Goal: Check status: Check status

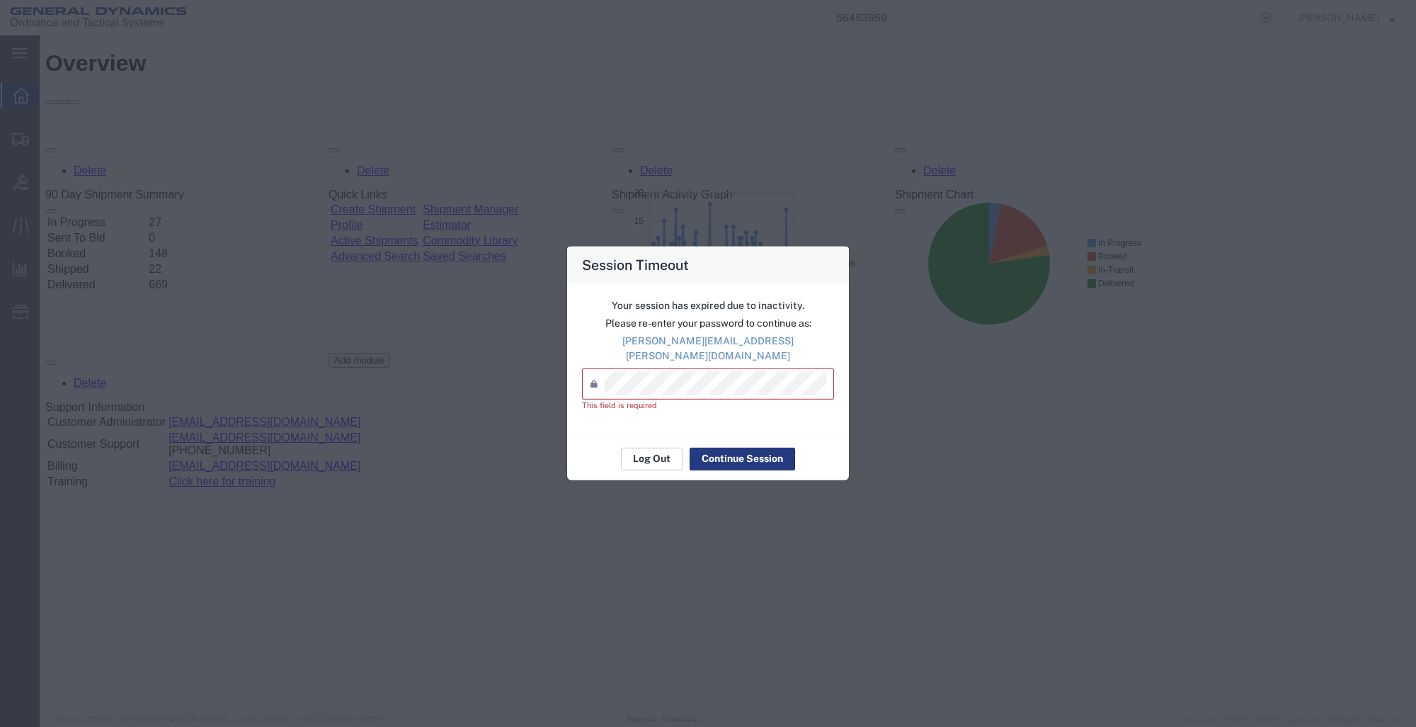
click at [640, 447] on button "Log Out" at bounding box center [652, 458] width 62 height 23
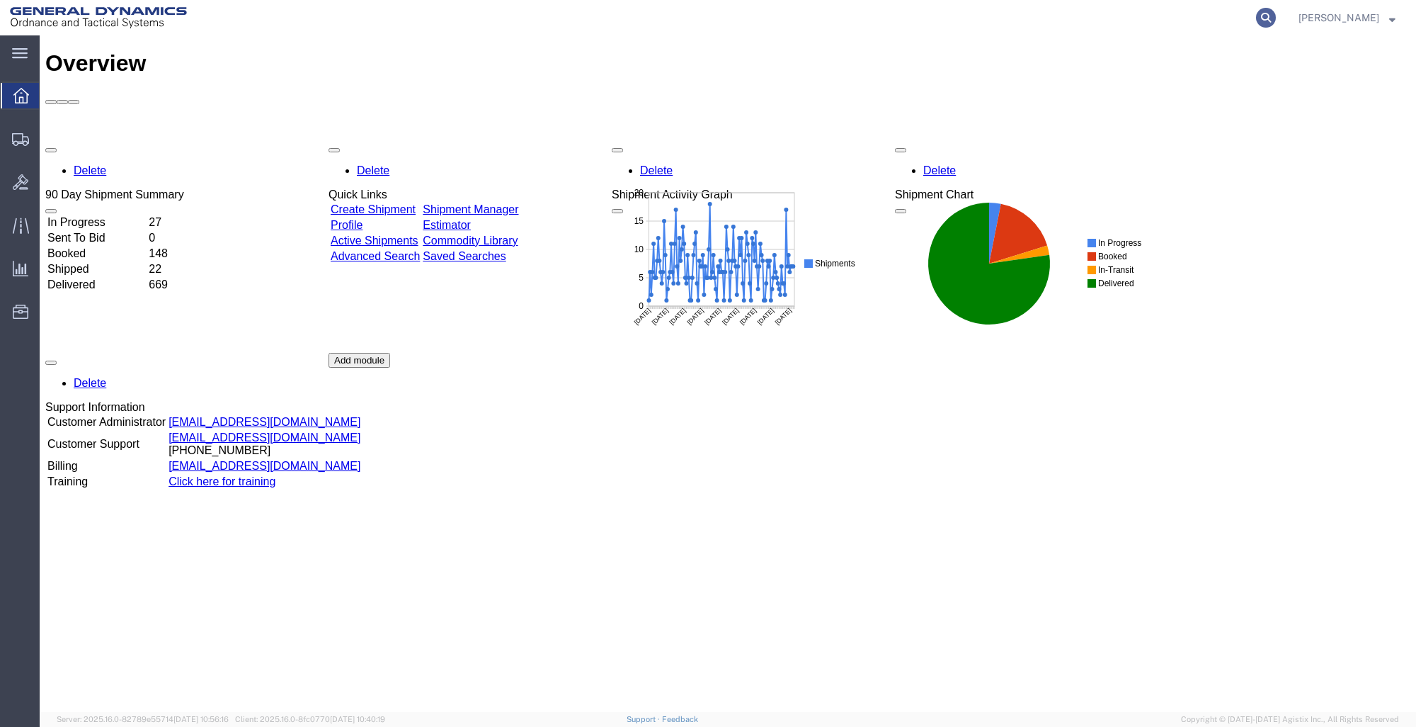
click at [1266, 18] on icon at bounding box center [1266, 18] width 20 height 20
click at [841, 19] on input "search" at bounding box center [1041, 18] width 431 height 34
type input "56388774"
click at [1261, 16] on icon at bounding box center [1266, 18] width 20 height 20
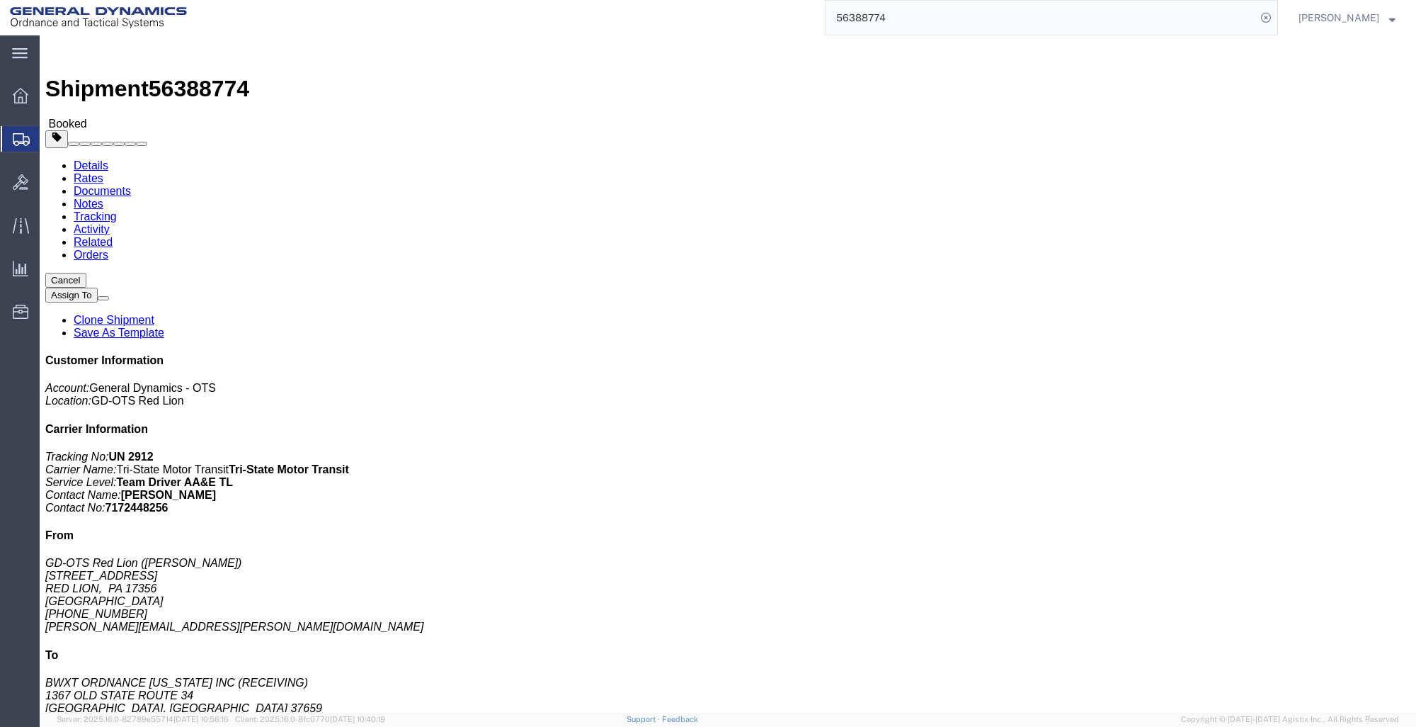
click link "Tracking"
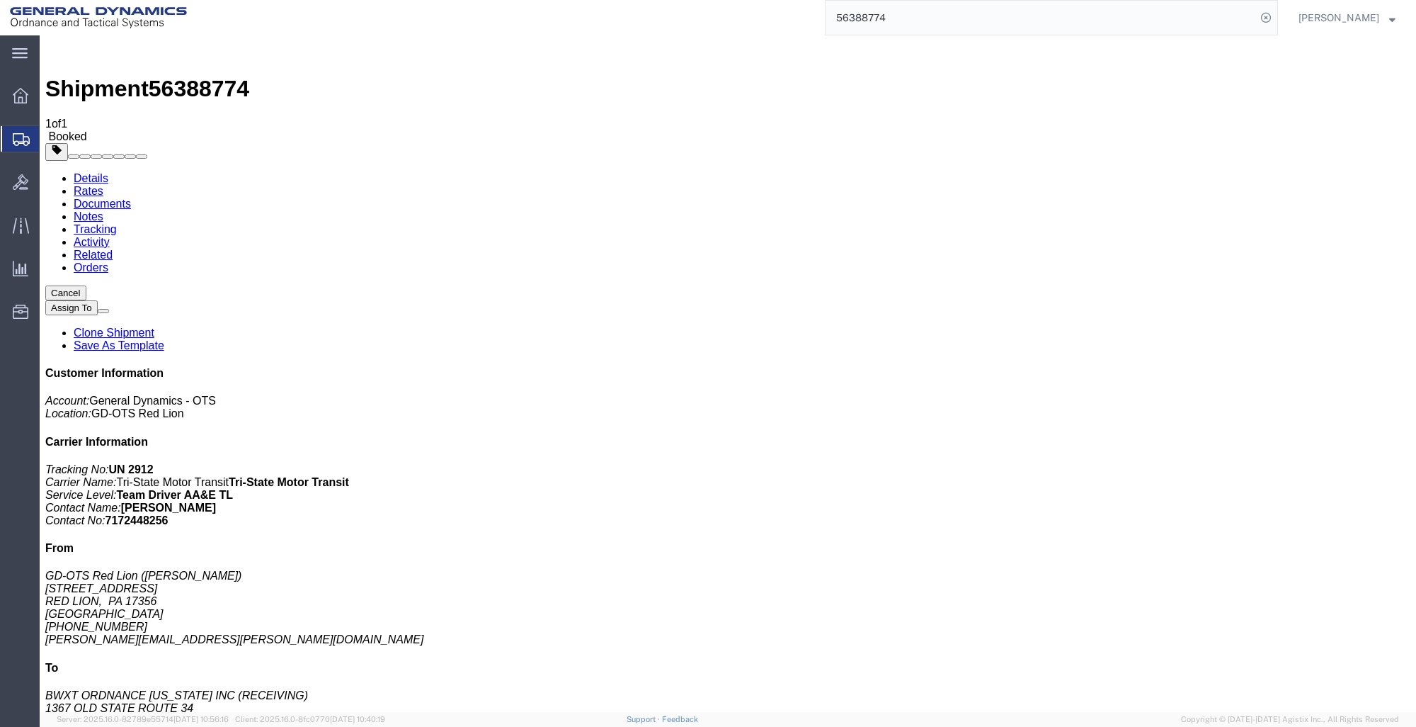
click at [131, 198] on link "Documents" at bounding box center [102, 204] width 57 height 12
click at [103, 185] on link "Rates" at bounding box center [89, 191] width 30 height 12
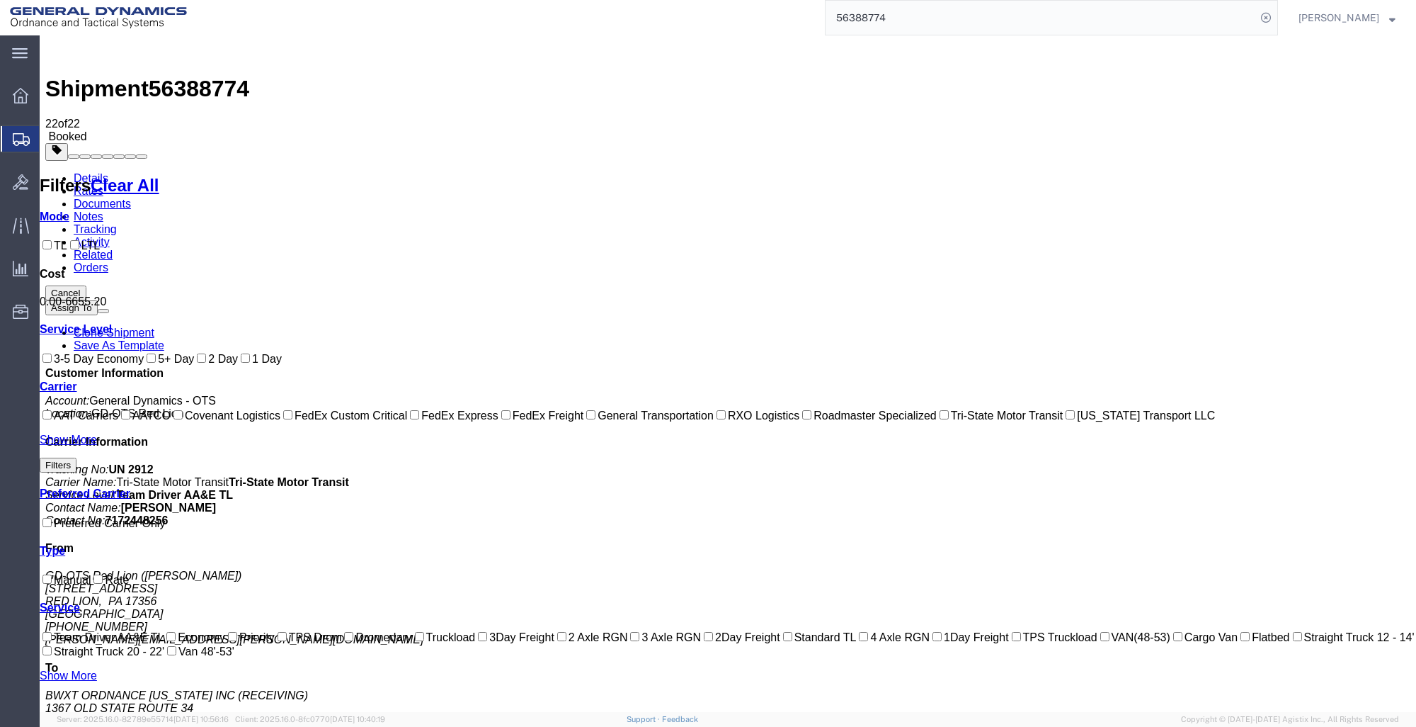
click at [80, 172] on link "Details" at bounding box center [91, 178] width 35 height 12
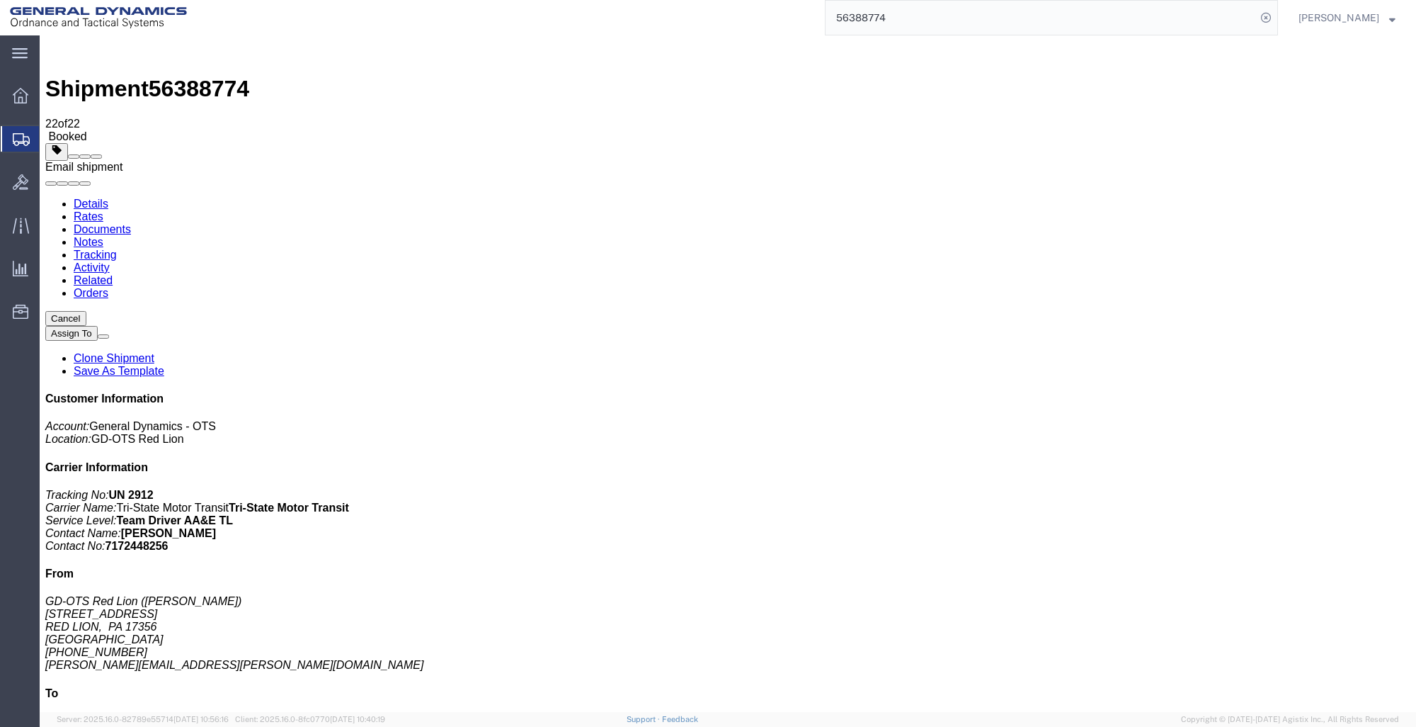
click span
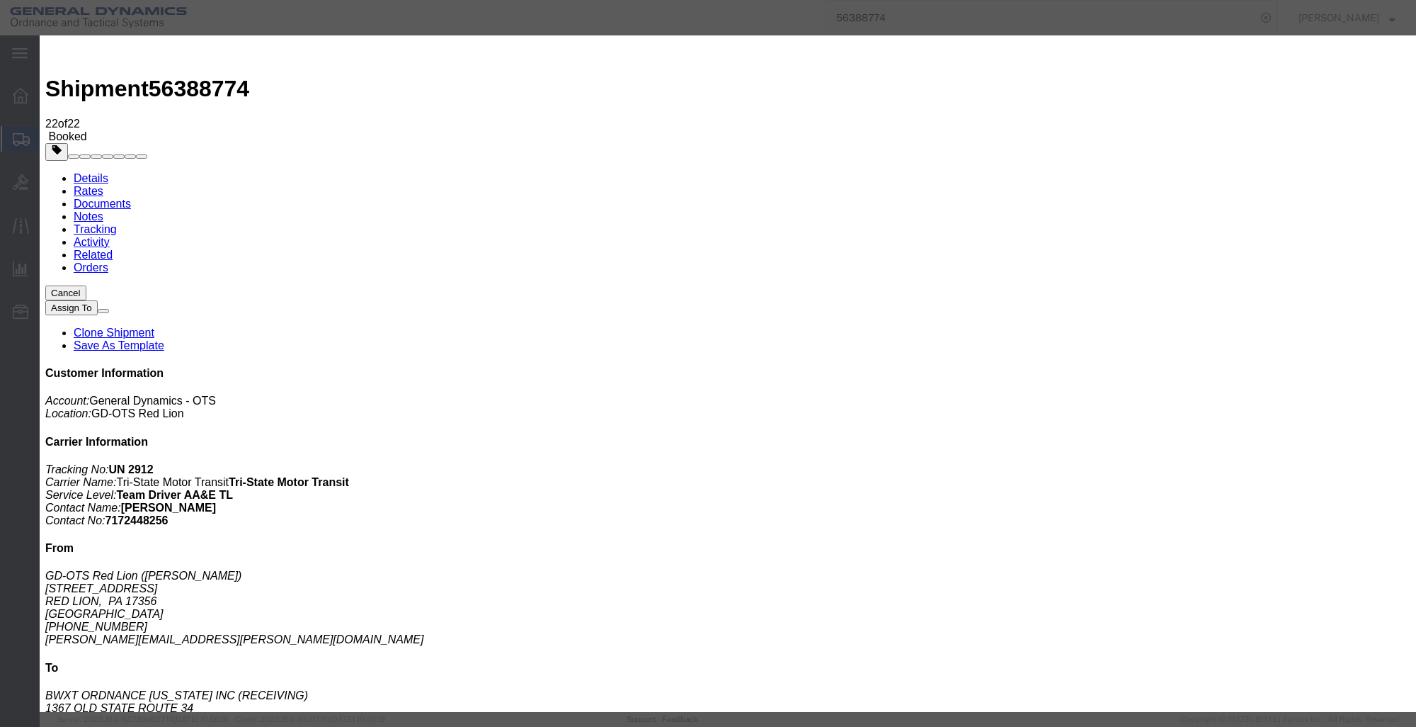
click input "text"
type input "Kelley.Mcjunkins"
type input "Enter Email Address"
click icon "button"
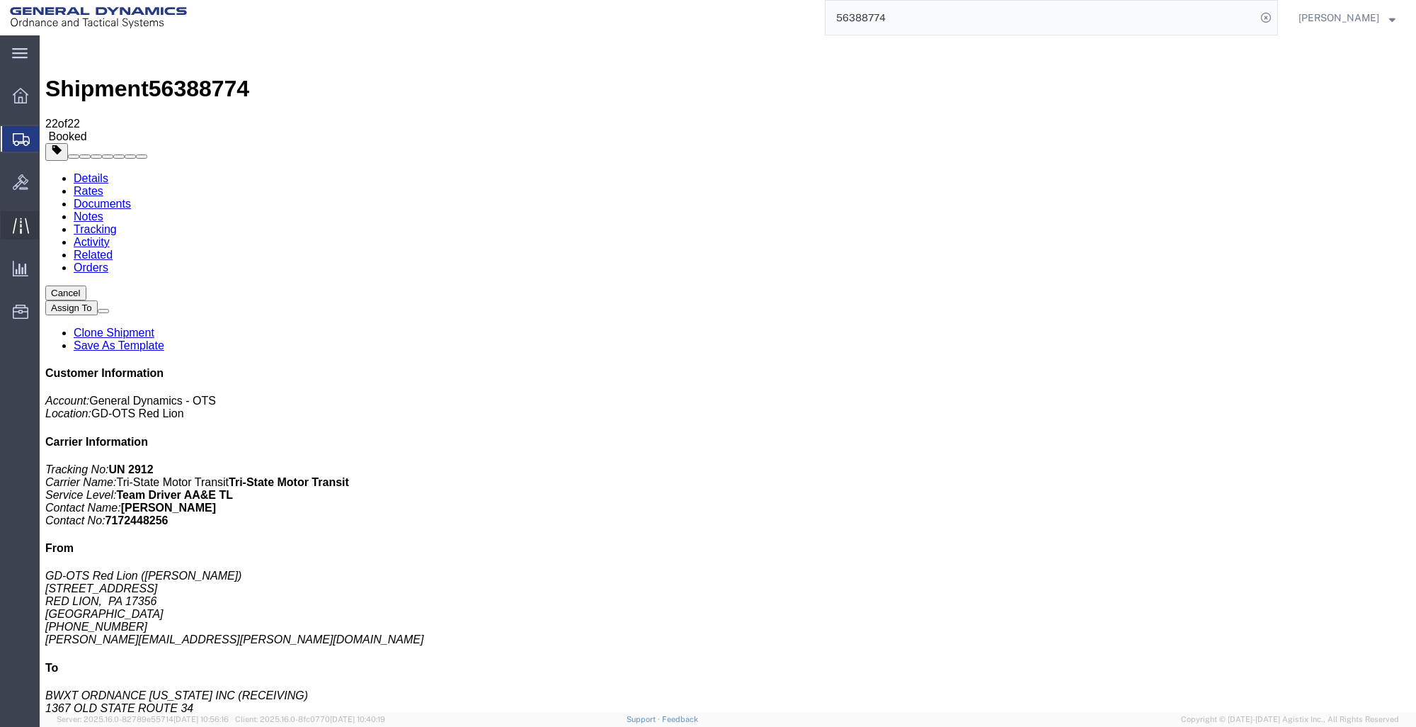
click at [19, 224] on icon at bounding box center [21, 225] width 16 height 16
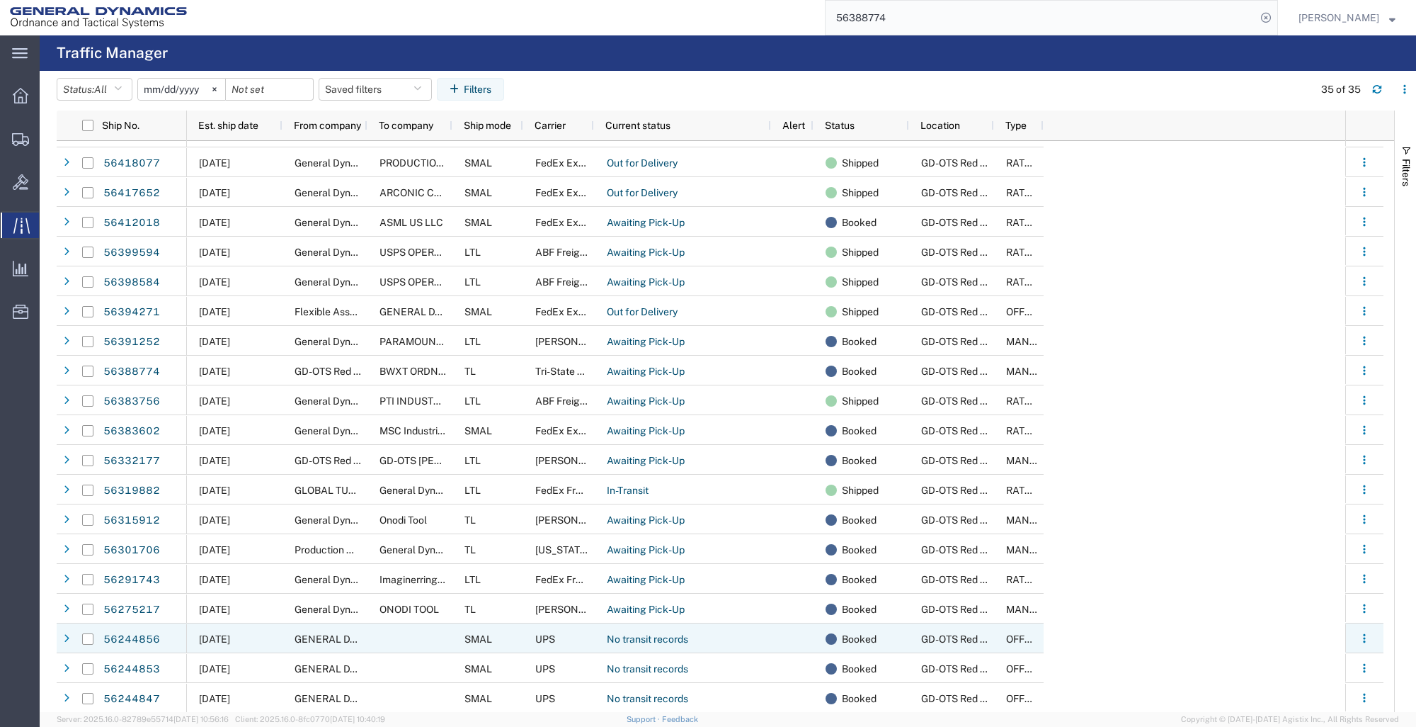
scroll to position [354, 0]
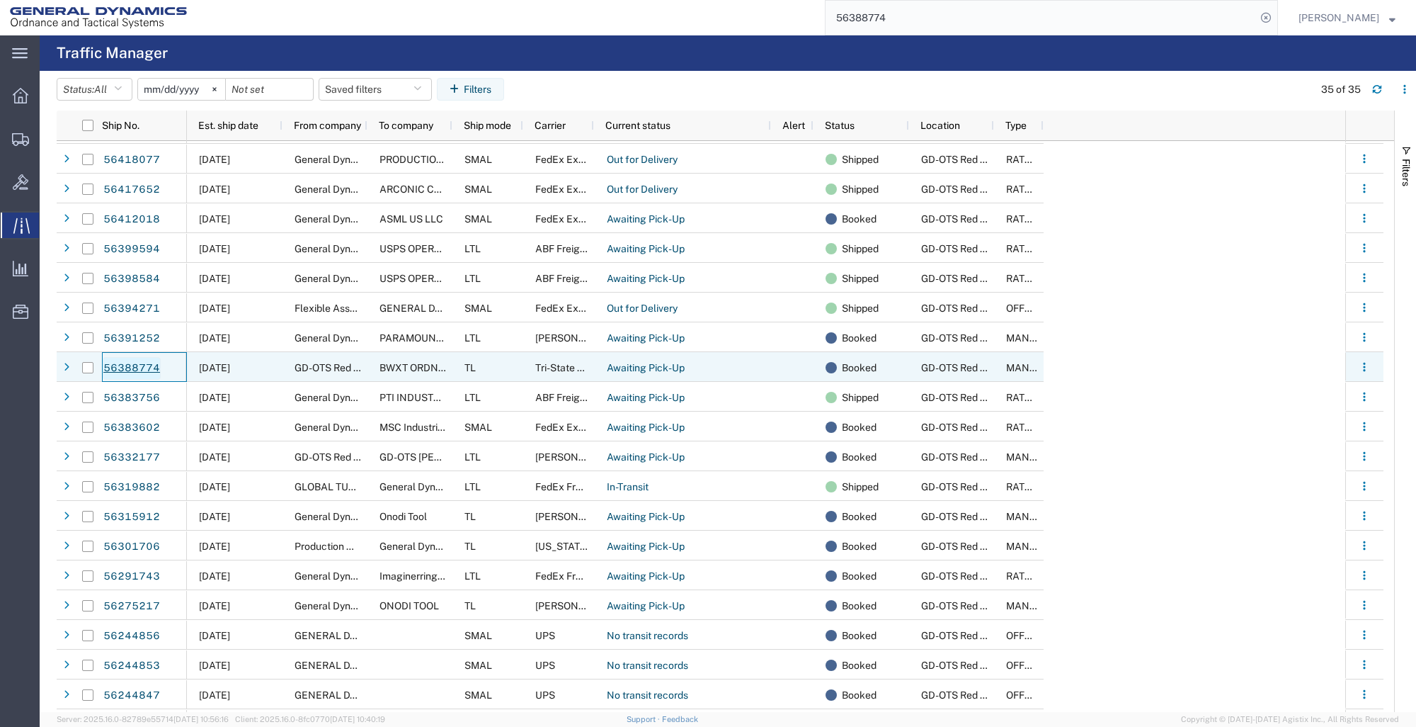
click at [153, 365] on link "56388774" at bounding box center [132, 368] width 58 height 23
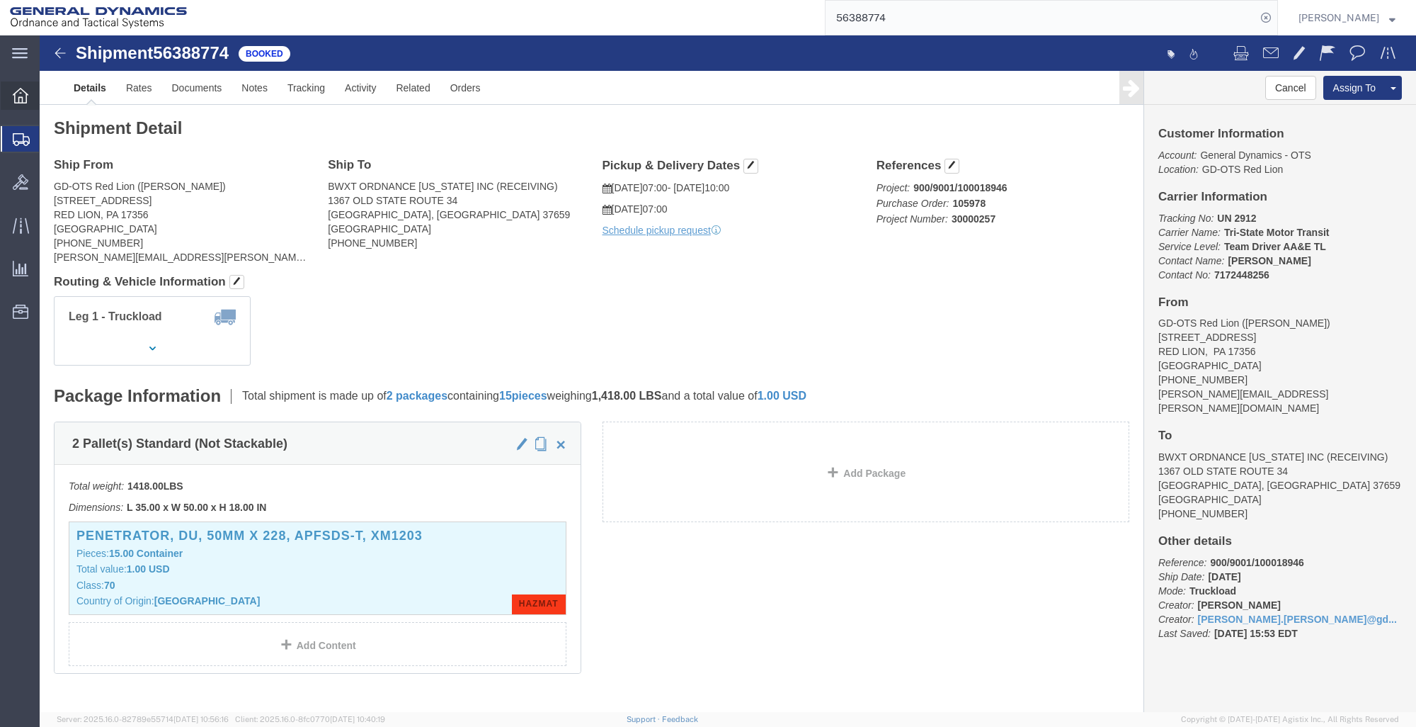
click at [21, 98] on icon at bounding box center [21, 96] width 16 height 16
